Goal: Task Accomplishment & Management: Manage account settings

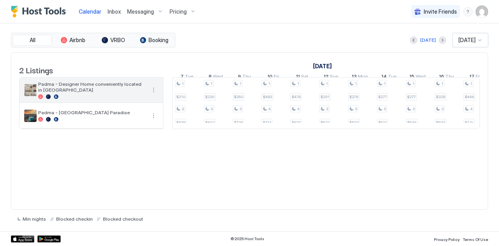
scroll to position [0, 538]
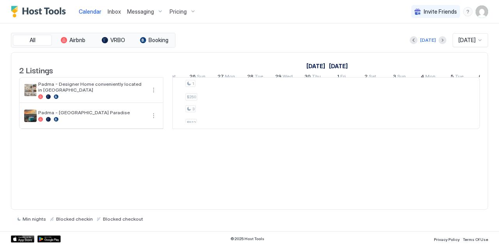
click at [114, 14] on span "Inbox" at bounding box center [114, 11] width 13 height 7
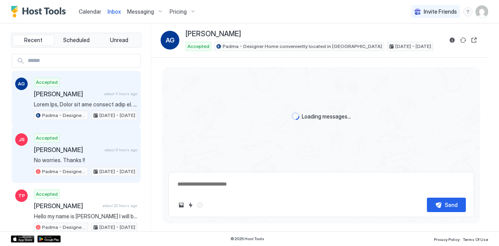
scroll to position [402, 0]
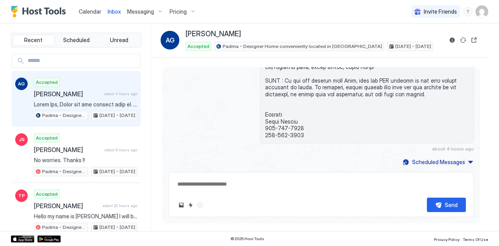
click at [49, 94] on span "Amy Gatesman-Meier" at bounding box center [67, 94] width 67 height 8
click at [30, 42] on span "Recent" at bounding box center [33, 40] width 18 height 7
type textarea "*"
click at [93, 11] on span "Calendar" at bounding box center [90, 11] width 23 height 7
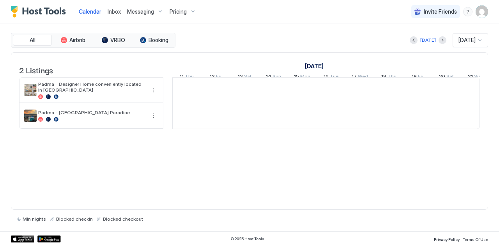
scroll to position [0, 434]
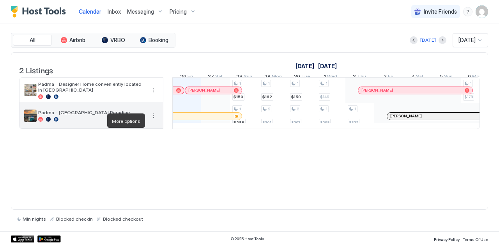
click at [157, 119] on button "More options" at bounding box center [153, 115] width 9 height 9
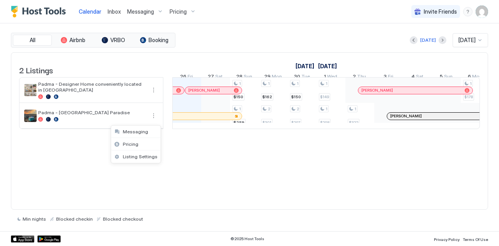
click at [85, 13] on div at bounding box center [249, 123] width 499 height 246
click at [81, 115] on span "Padma - [GEOGRAPHIC_DATA] Paradise" at bounding box center [92, 113] width 108 height 6
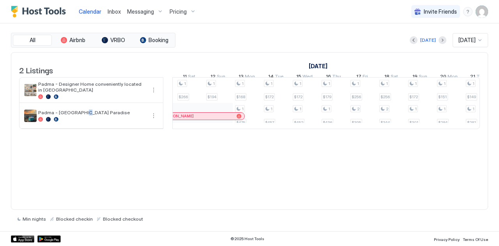
scroll to position [0, 0]
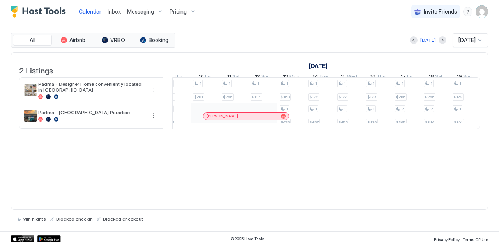
scroll to position [0, 829]
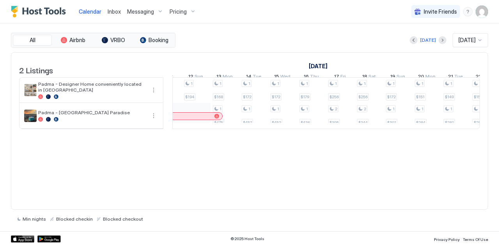
click at [109, 10] on span "Inbox" at bounding box center [114, 11] width 13 height 7
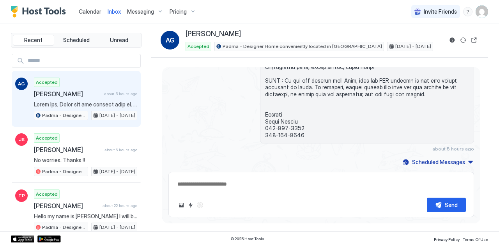
type textarea "*"
click at [78, 9] on div "Calendar" at bounding box center [90, 11] width 29 height 14
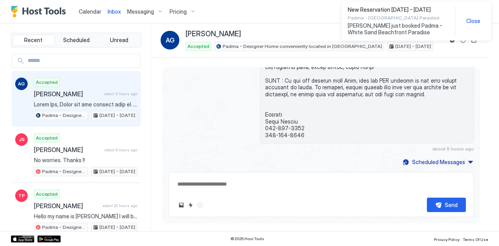
click at [87, 9] on span "Calendar" at bounding box center [90, 11] width 23 height 7
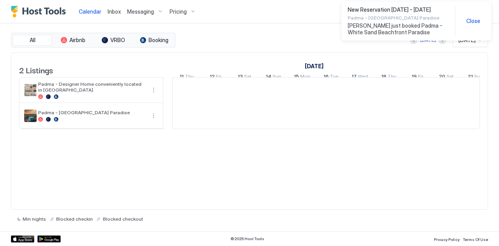
scroll to position [0, 434]
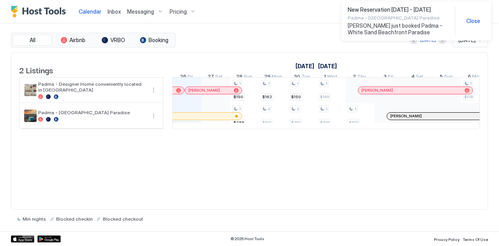
click at [377, 30] on span "DaNita just booked Padma - White Sand Beachfront Paradise" at bounding box center [398, 29] width 101 height 14
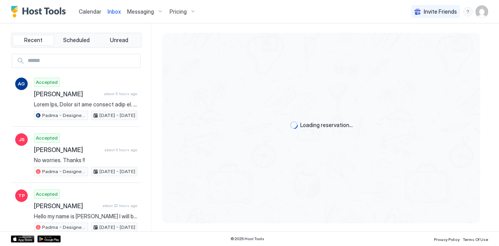
click at [89, 12] on span "Calendar" at bounding box center [90, 11] width 23 height 7
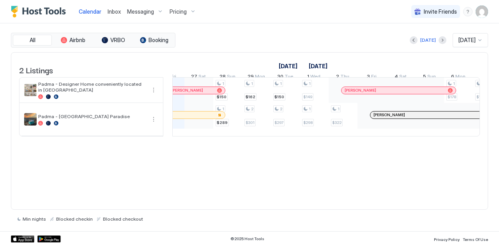
scroll to position [0, 464]
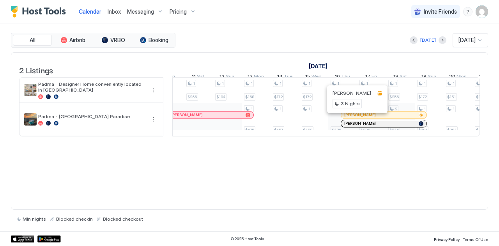
click at [353, 118] on div at bounding box center [353, 115] width 6 height 6
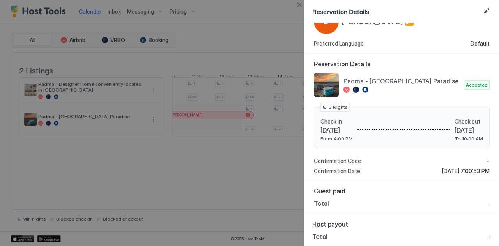
click at [247, 184] on div at bounding box center [249, 123] width 499 height 246
click at [298, 4] on button "Close" at bounding box center [299, 4] width 9 height 9
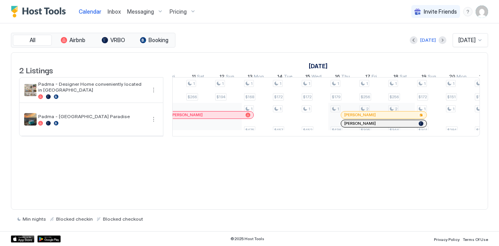
click at [481, 12] on img "User profile" at bounding box center [482, 11] width 12 height 12
click at [418, 42] on span "Settings" at bounding box center [412, 43] width 21 height 7
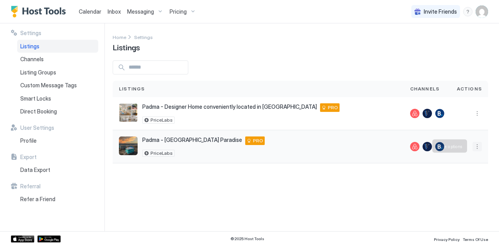
click at [478, 145] on button "More options" at bounding box center [477, 146] width 9 height 9
click at [451, 181] on span "Listing Settings" at bounding box center [464, 182] width 35 height 6
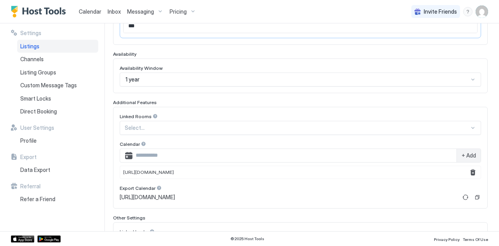
scroll to position [185, 0]
click at [151, 156] on input "Input Field" at bounding box center [295, 155] width 324 height 13
paste input "**********"
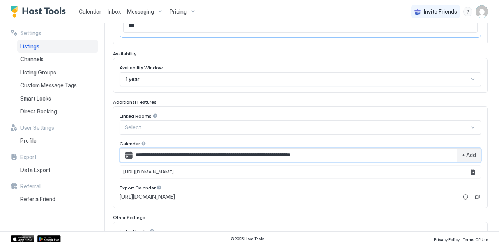
type input "**********"
click at [467, 152] on span "+ Add" at bounding box center [469, 155] width 14 height 7
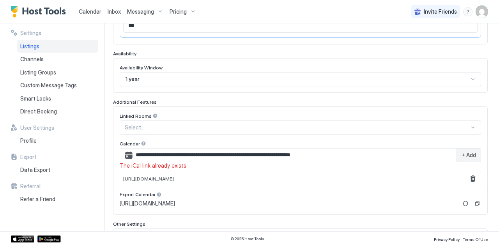
click at [415, 153] on input "**********" at bounding box center [295, 155] width 324 height 13
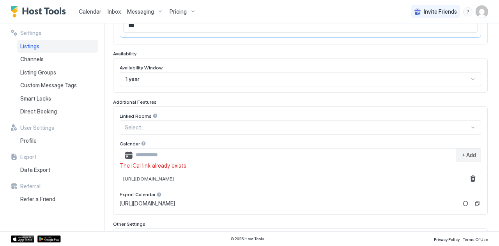
click at [87, 8] on link "Calendar" at bounding box center [90, 11] width 23 height 8
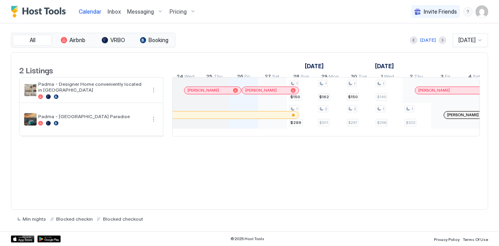
scroll to position [0, 365]
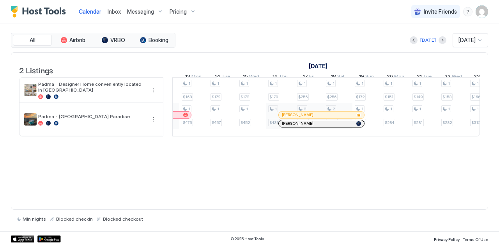
click at [312, 127] on div at bounding box center [312, 124] width 6 height 6
click at [312, 130] on div at bounding box center [249, 123] width 499 height 246
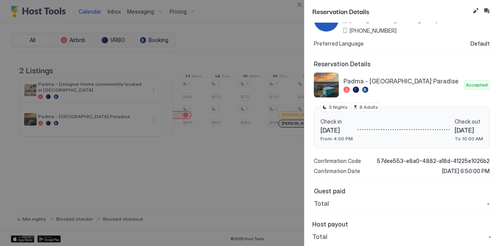
click at [232, 189] on div at bounding box center [249, 123] width 499 height 246
click at [300, 3] on button "Close" at bounding box center [299, 4] width 9 height 9
